Goal: Task Accomplishment & Management: Manage account settings

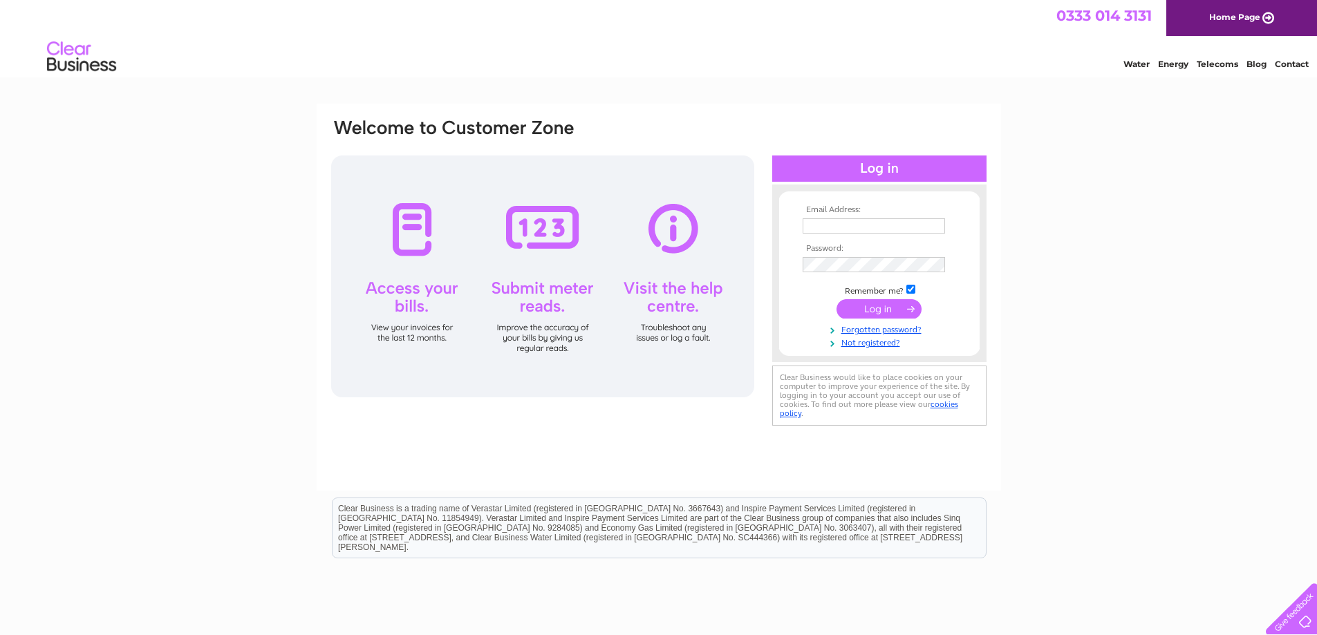
type input "enquiries@caltechlifts.co.uk"
click at [883, 306] on input "submit" at bounding box center [878, 308] width 85 height 19
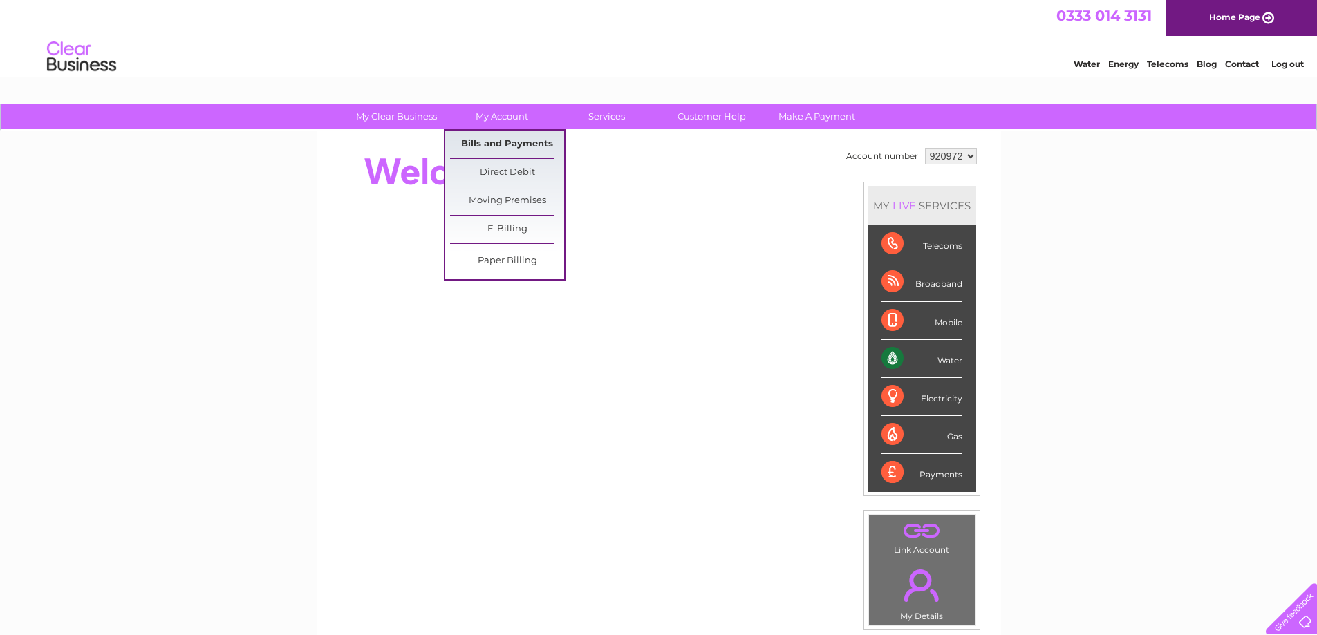
click at [489, 146] on link "Bills and Payments" at bounding box center [507, 145] width 114 height 28
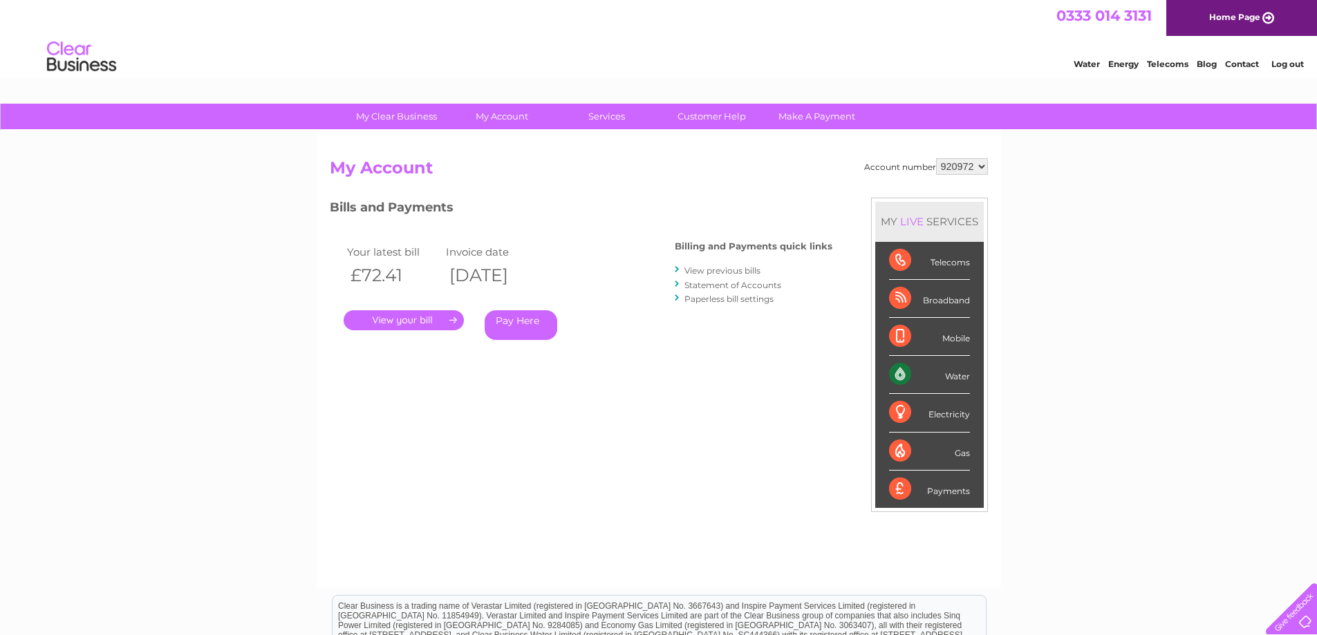
click at [425, 321] on link "." at bounding box center [404, 320] width 120 height 20
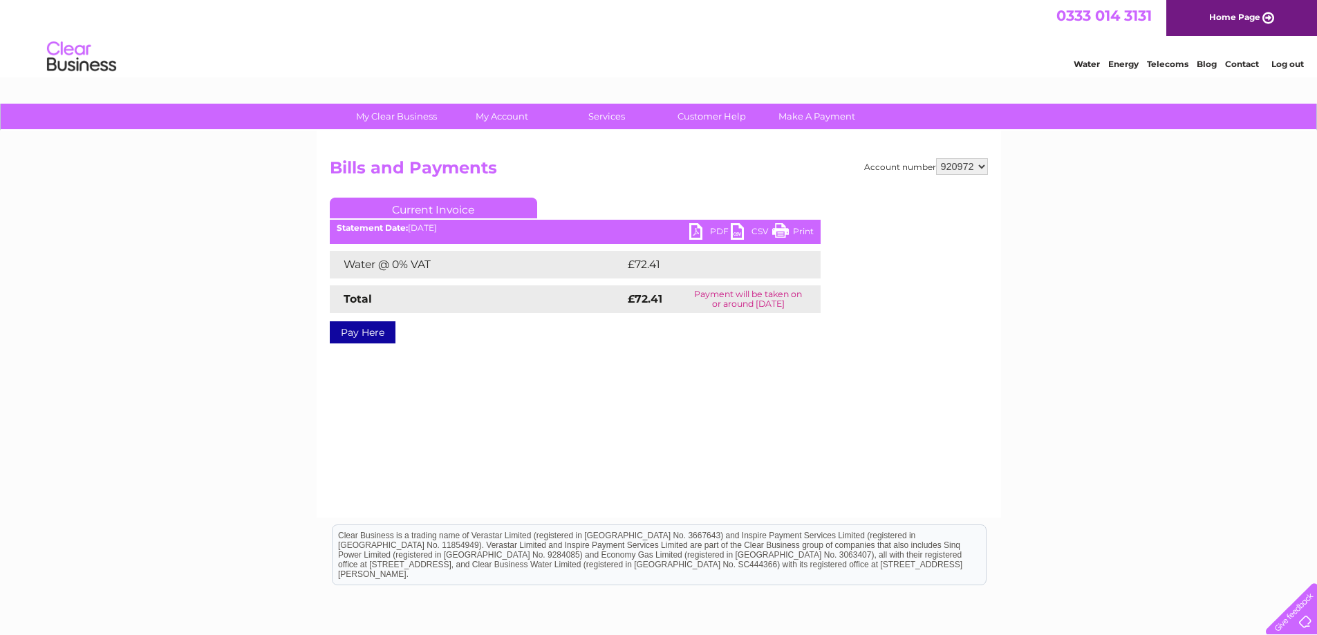
click at [706, 230] on link "PDF" at bounding box center [709, 233] width 41 height 20
